Goal: Complete application form

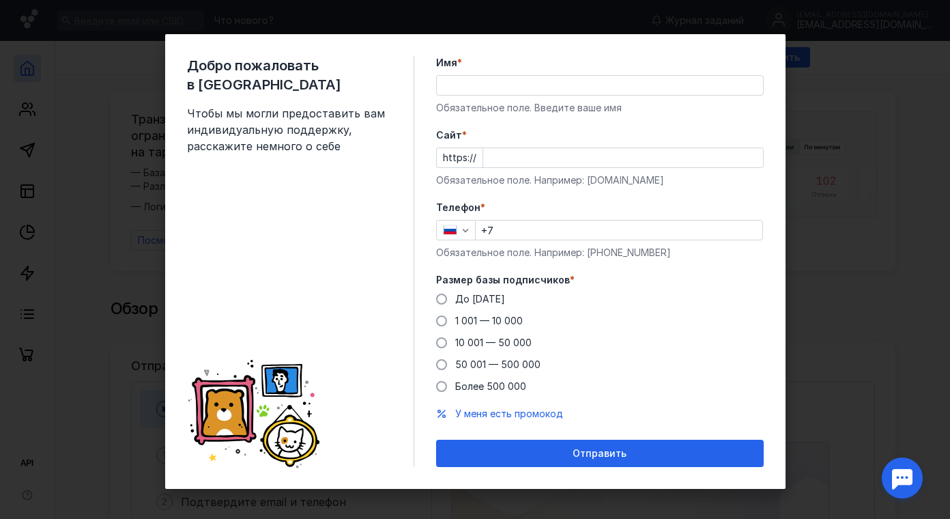
click at [577, 91] on input "Имя *" at bounding box center [600, 85] width 326 height 19
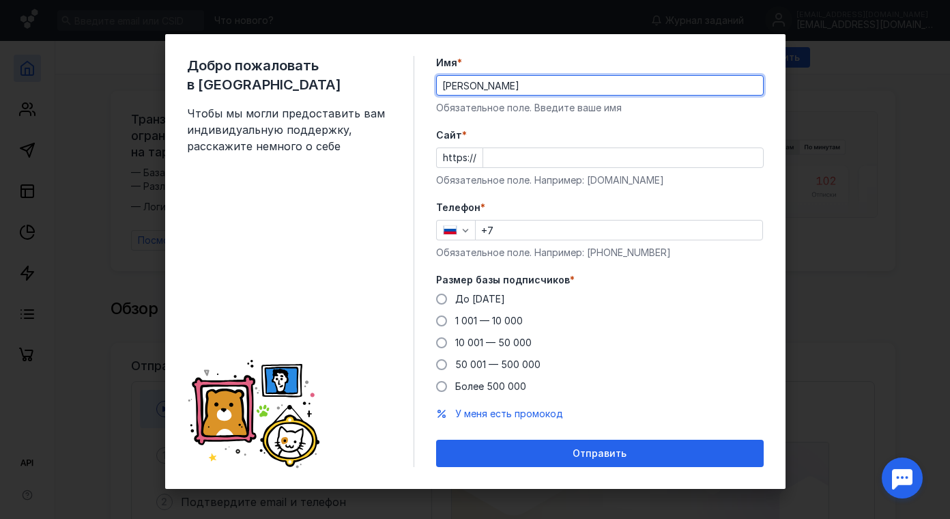
type input "[PERSON_NAME]"
click at [588, 216] on div "Телефон * +7 Обязательное поле. Например: [PHONE_NUMBER]" at bounding box center [600, 230] width 328 height 59
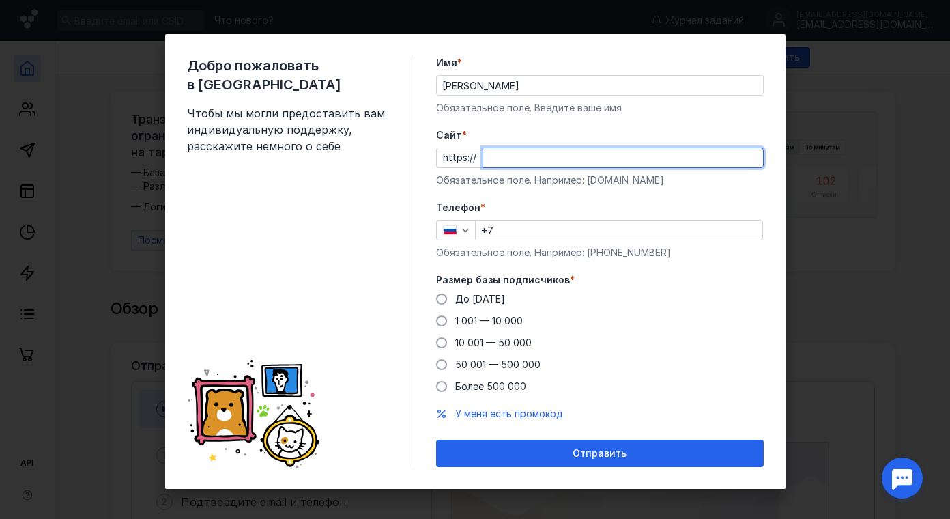
click at [597, 166] on input "Cайт *" at bounding box center [623, 157] width 280 height 19
type input "[DOMAIN_NAME]"
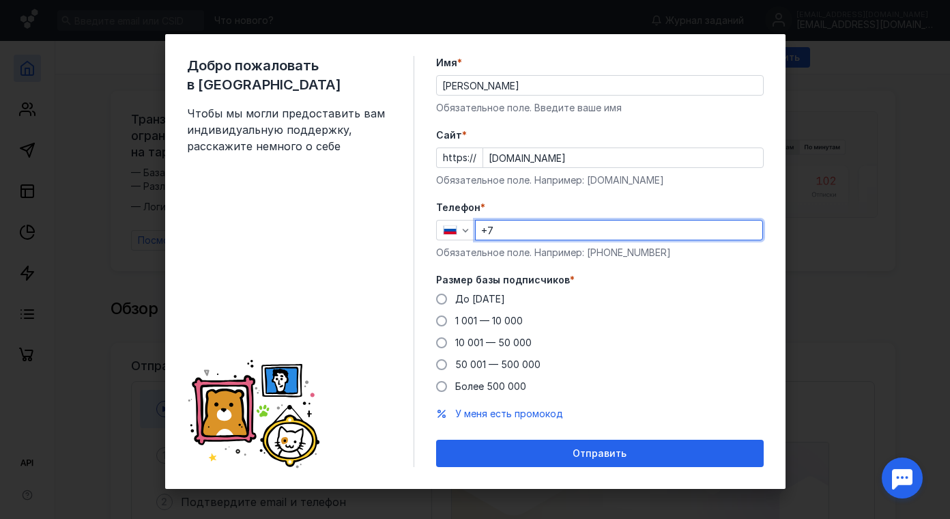
click at [578, 233] on input "+7" at bounding box center [619, 229] width 287 height 19
click at [578, 232] on input "[PHONE_NUMBER]" at bounding box center [619, 229] width 287 height 19
type input "[PHONE_NUMBER]"
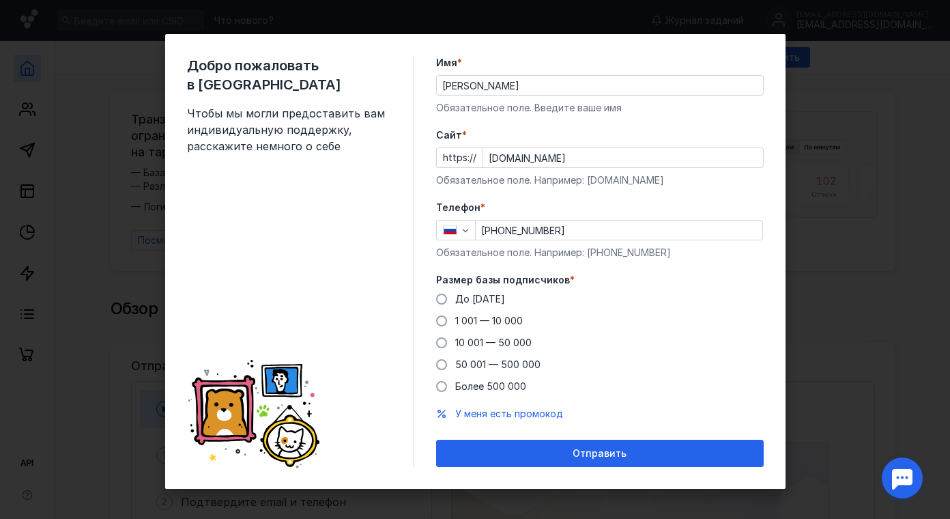
click at [697, 334] on div "До [DATE] 1 001 — 10 000 10 001 — 50 000 50 001 — 500 000 Более 500 000" at bounding box center [600, 342] width 328 height 101
click at [466, 297] on span "До [DATE]" at bounding box center [480, 299] width 50 height 12
click at [0, 0] on input "До [DATE]" at bounding box center [0, 0] width 0 height 0
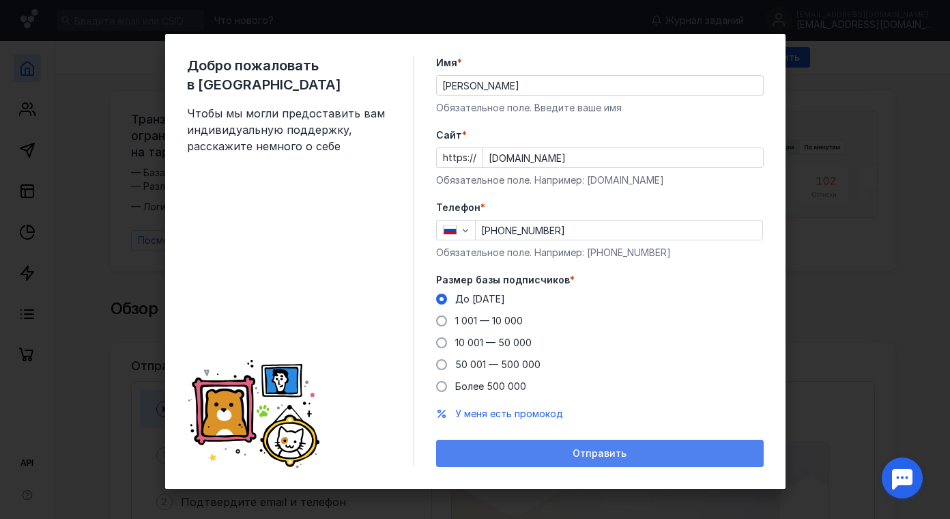
click at [641, 454] on div "Отправить" at bounding box center [600, 454] width 314 height 12
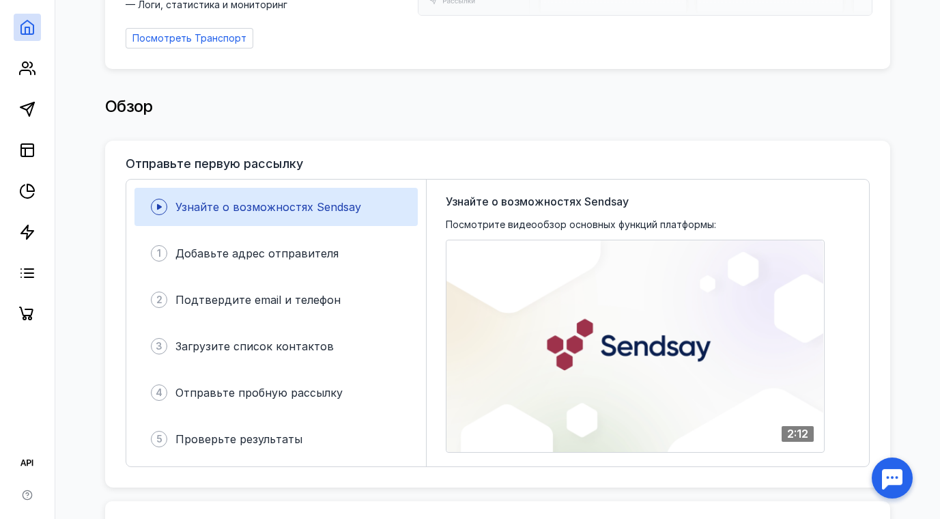
scroll to position [205, 0]
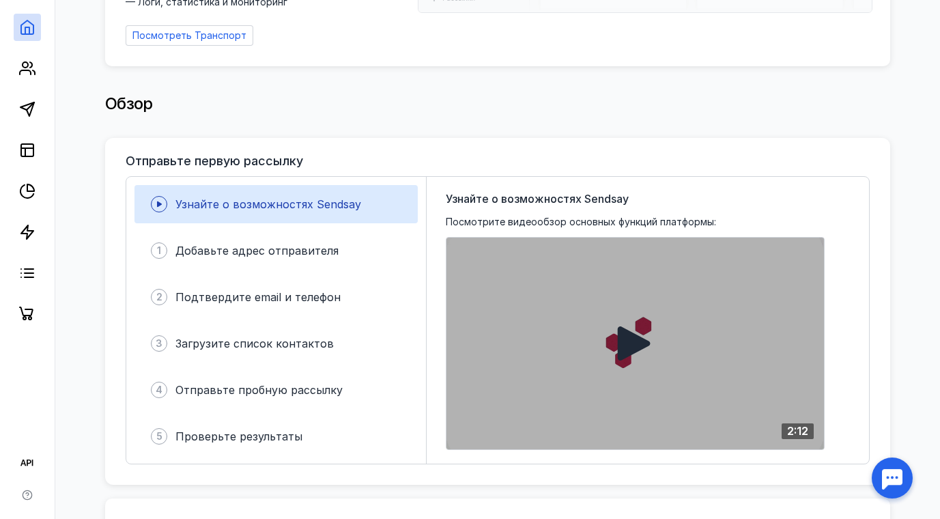
click at [627, 337] on icon at bounding box center [634, 343] width 33 height 34
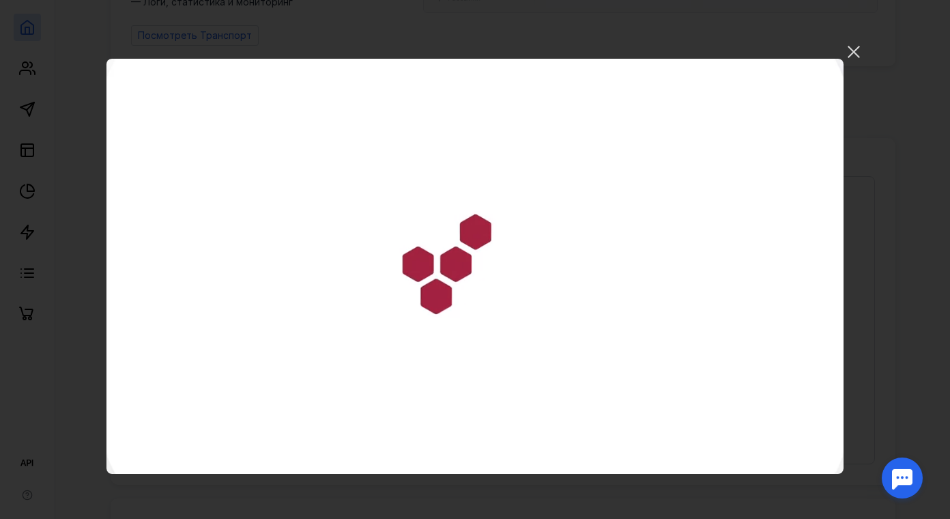
click at [803, 240] on video "Ваш браузер не поддерживает воспроизведение видео. Пожалуйста, обновите ваш бра…" at bounding box center [474, 266] width 737 height 415
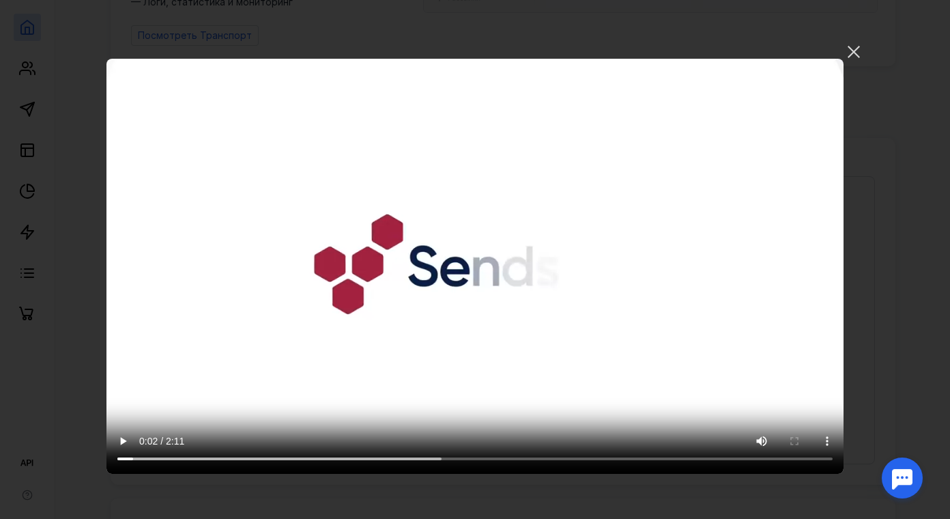
click at [805, 240] on video "Ваш браузер не поддерживает воспроизведение видео. Пожалуйста, обновите ваш бра…" at bounding box center [474, 266] width 737 height 415
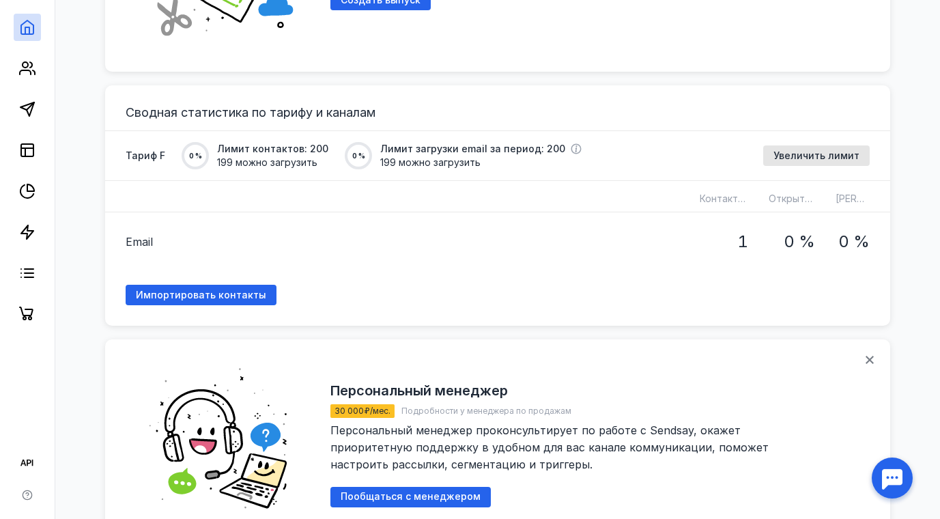
scroll to position [1092, 0]
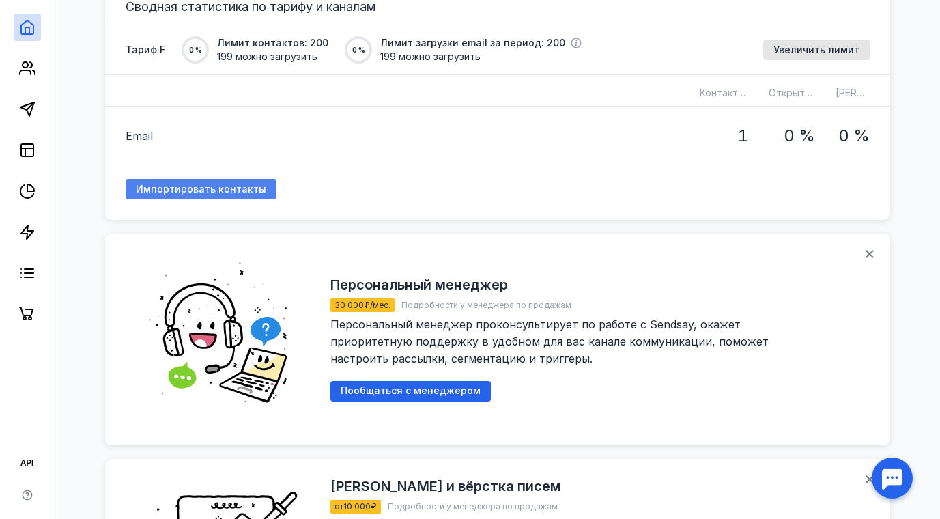
click at [186, 186] on span "Импортировать контакты" at bounding box center [201, 190] width 130 height 12
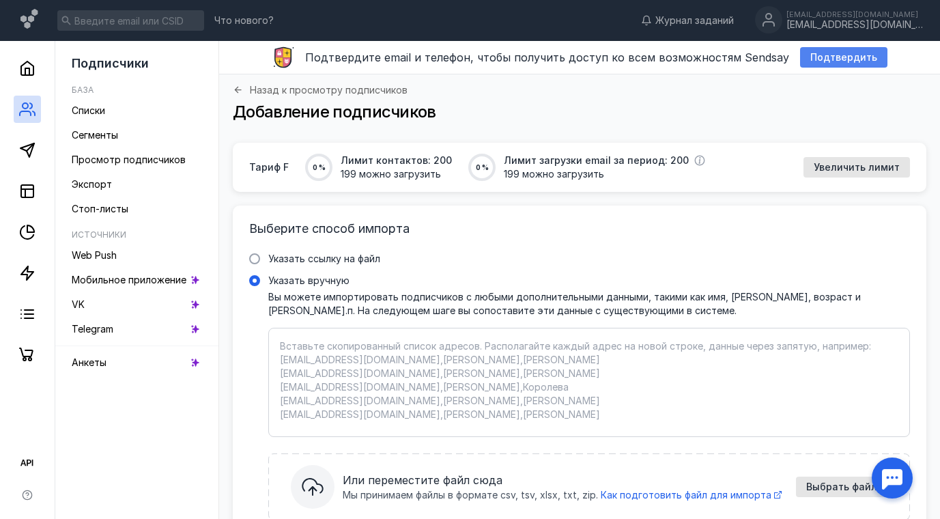
click at [842, 57] on span "Подтвердить" at bounding box center [843, 58] width 67 height 12
